Goal: Information Seeking & Learning: Find specific fact

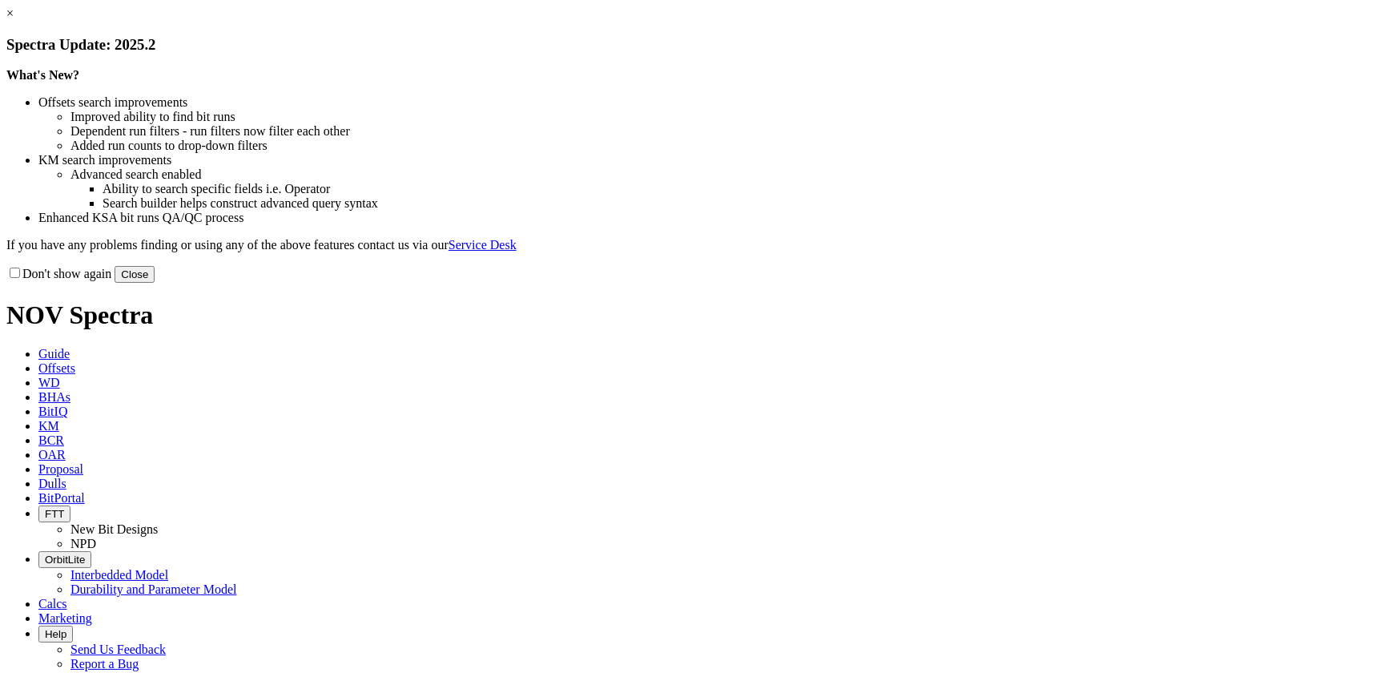
click at [155, 283] on button "Close" at bounding box center [135, 274] width 40 height 17
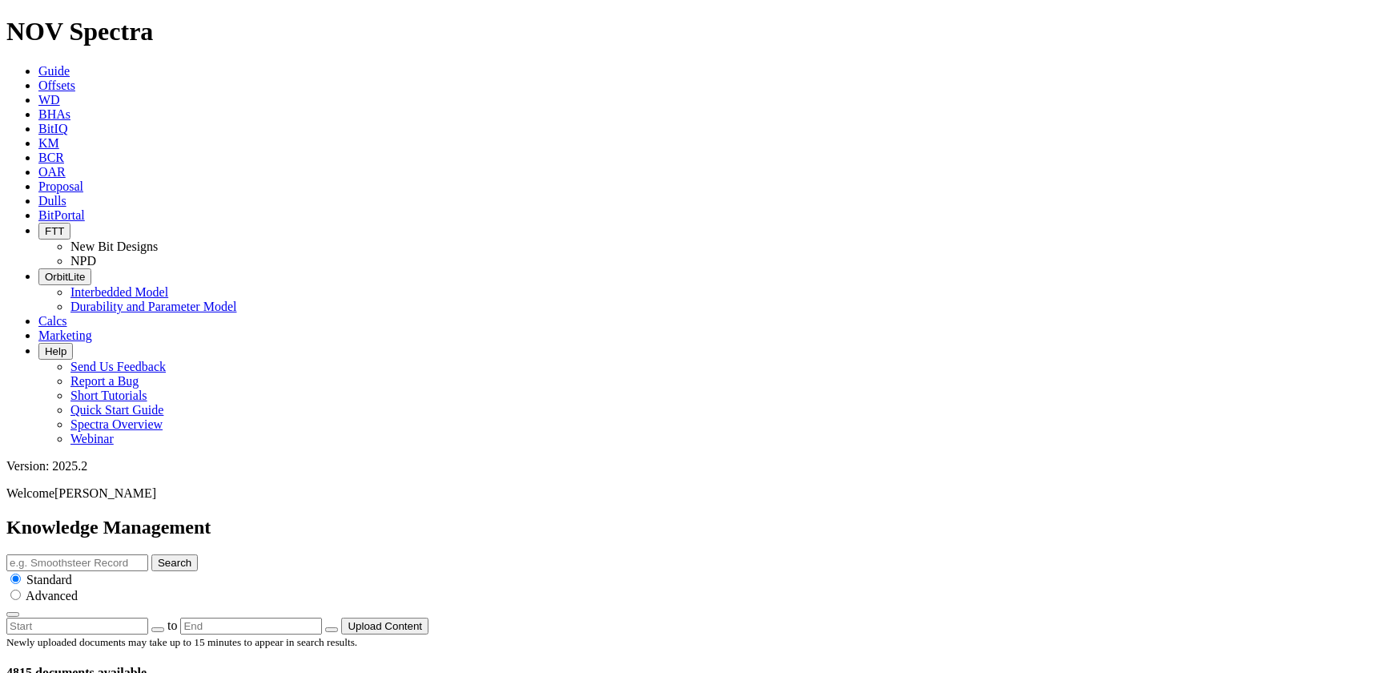
click at [148, 554] on input "text" at bounding box center [77, 562] width 142 height 17
type input "TX technical summary"
click at [151, 554] on button "Search" at bounding box center [174, 562] width 46 height 17
click at [951, 83] on body "Spectra is built to be used with Google Chrome. Please switch browsers. NOV Spe…" at bounding box center [695, 364] width 1379 height 694
drag, startPoint x: 1001, startPoint y: 392, endPoint x: 951, endPoint y: 19, distance: 375.6
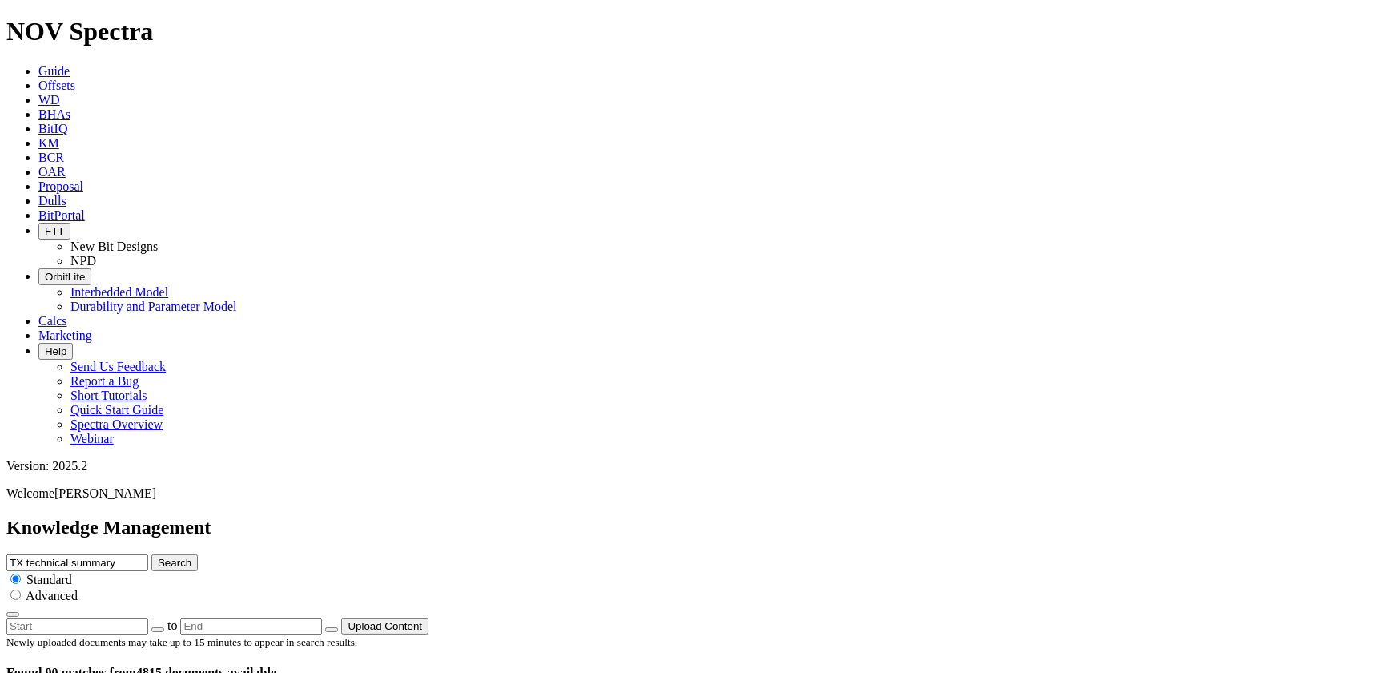
click at [148, 554] on input "TX technical summary" at bounding box center [77, 562] width 142 height 17
click at [151, 554] on button "Search" at bounding box center [174, 562] width 46 height 17
type input "bi-center bit technical summary"
click at [198, 554] on button "Search" at bounding box center [174, 562] width 46 height 17
